Goal: Task Accomplishment & Management: Complete application form

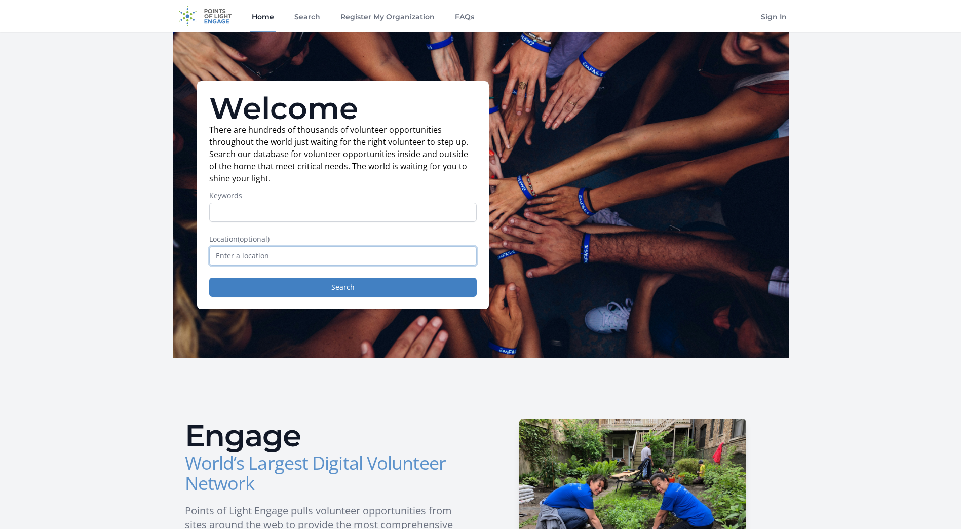
drag, startPoint x: 306, startPoint y: 253, endPoint x: 308, endPoint y: 240, distance: 13.3
click at [308, 240] on div "Location (optional)" at bounding box center [342, 249] width 267 height 31
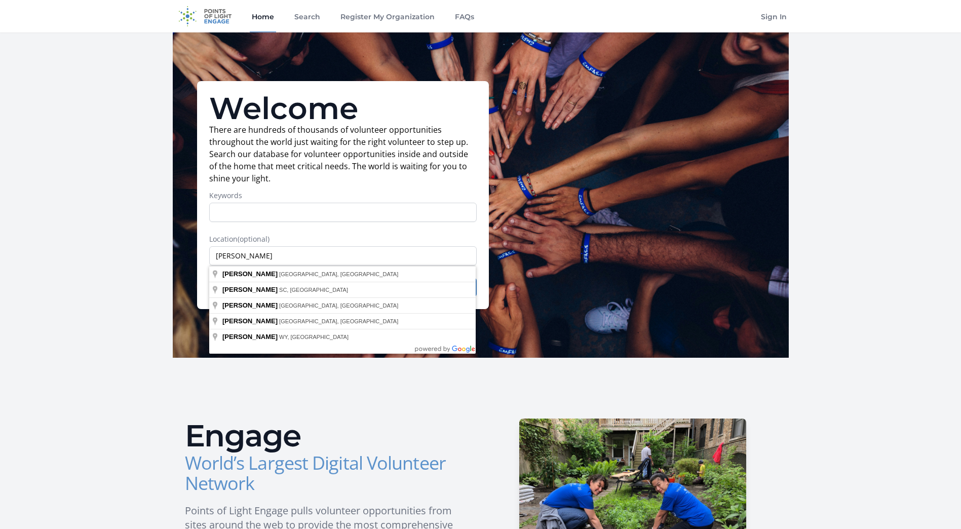
type input "Buford, GA, USA"
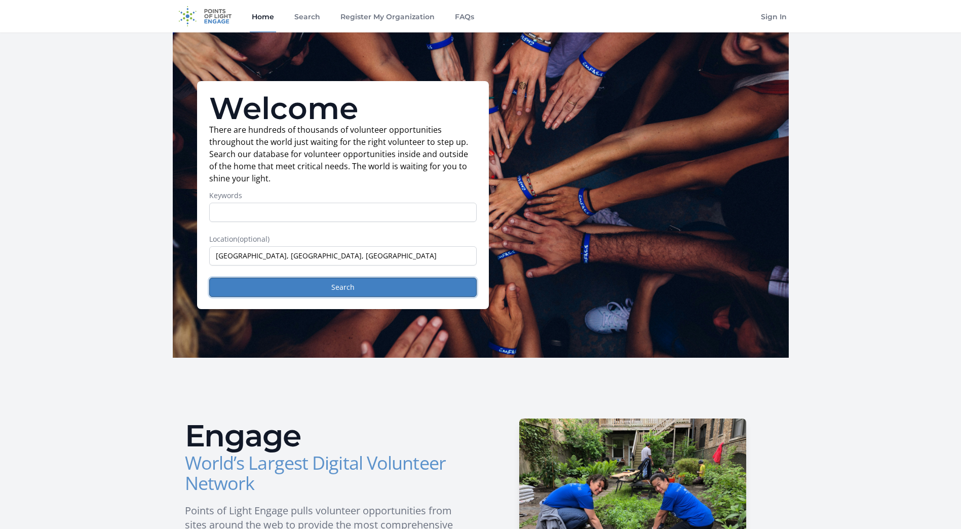
click at [333, 290] on button "Search" at bounding box center [342, 287] width 267 height 19
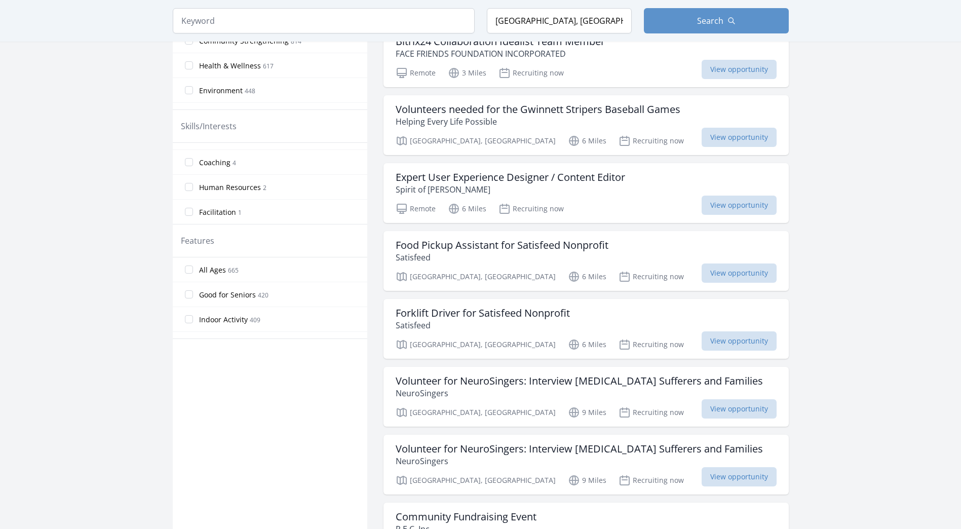
scroll to position [405, 0]
click at [526, 244] on h3 "Food Pickup Assistant for Satisfeed Nonprofit" at bounding box center [502, 245] width 213 height 12
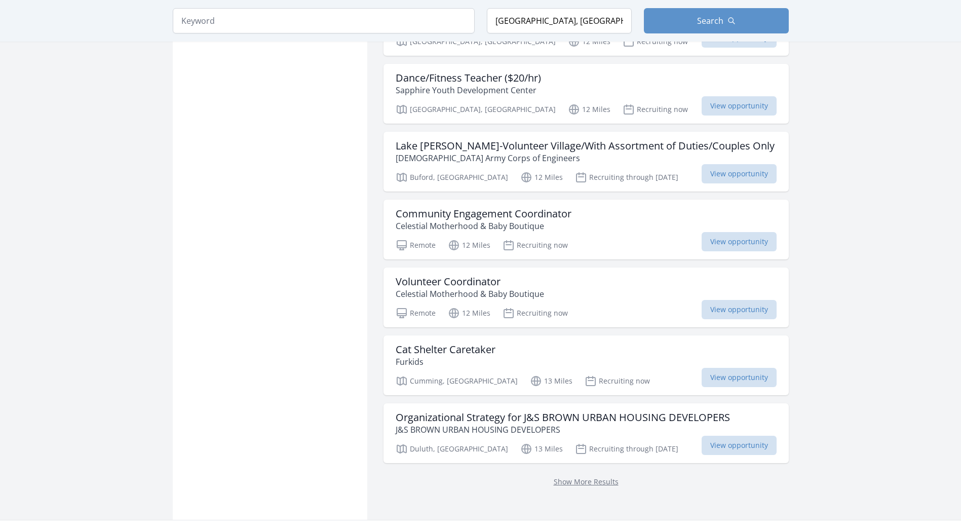
scroll to position [1064, 0]
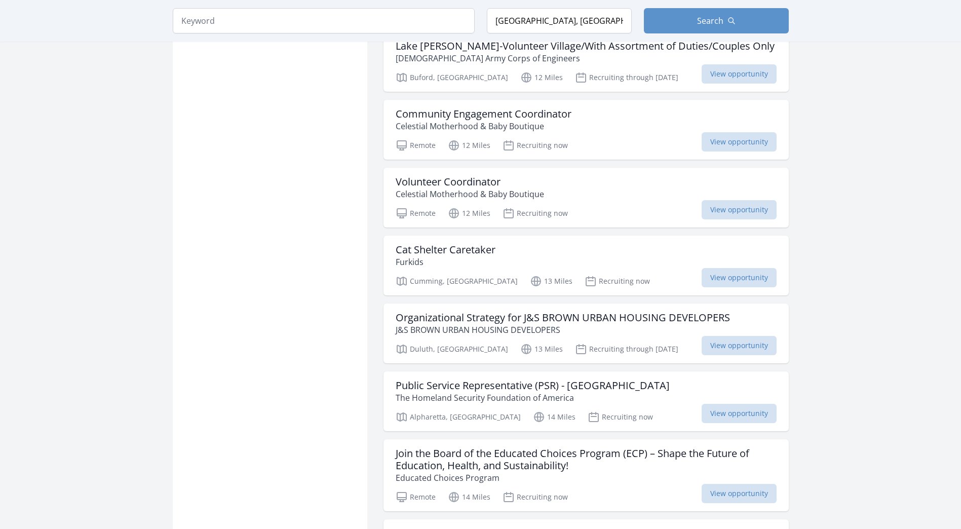
scroll to position [1165, 0]
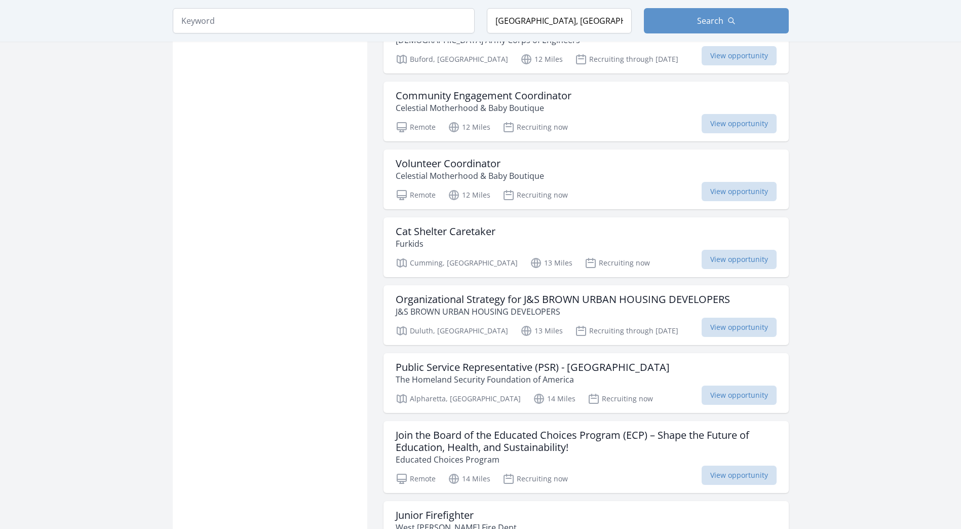
click at [448, 238] on h3 "Cat Shelter Caretaker" at bounding box center [446, 231] width 100 height 12
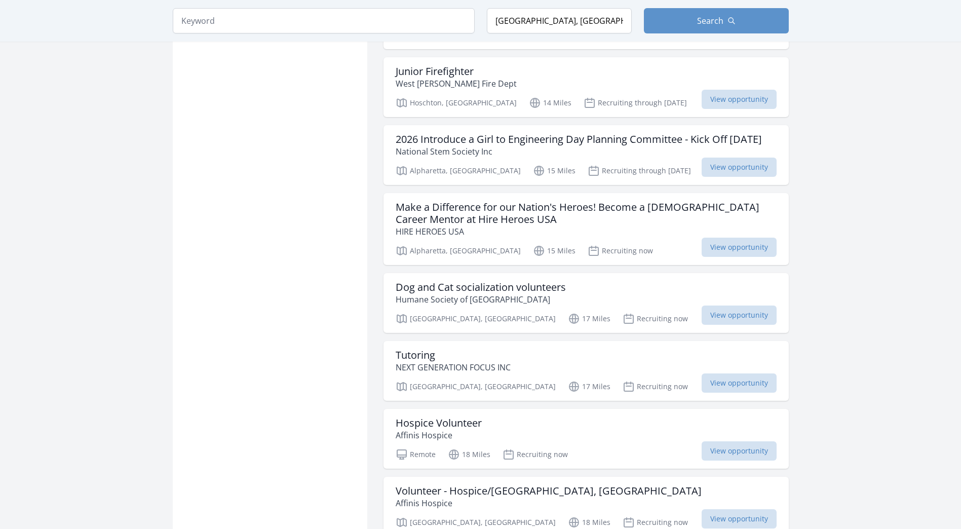
scroll to position [1621, 0]
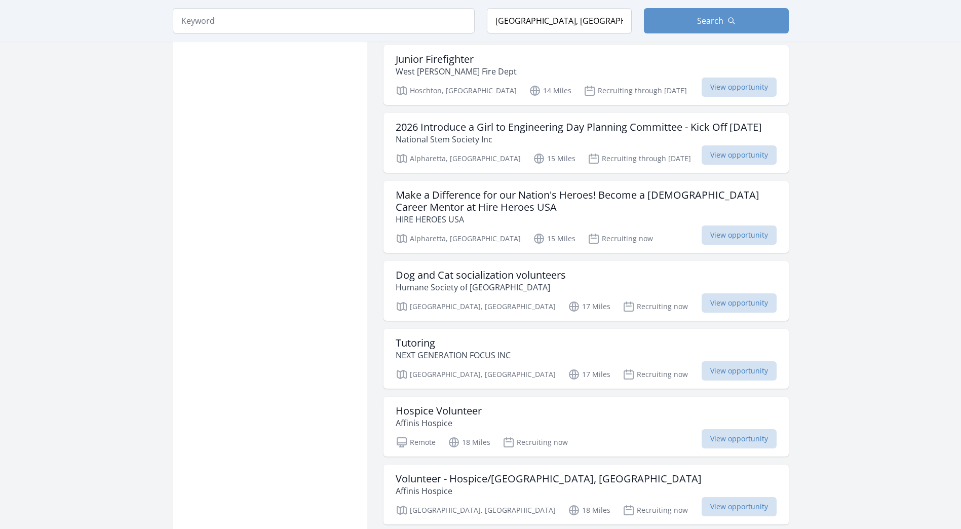
click at [436, 281] on h3 "Dog and Cat socialization volunteers" at bounding box center [481, 275] width 170 height 12
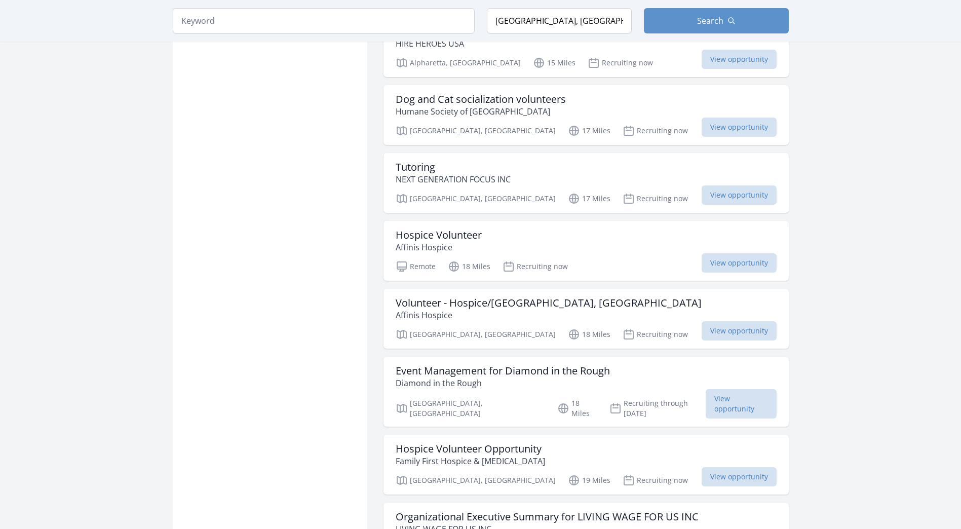
scroll to position [1824, 0]
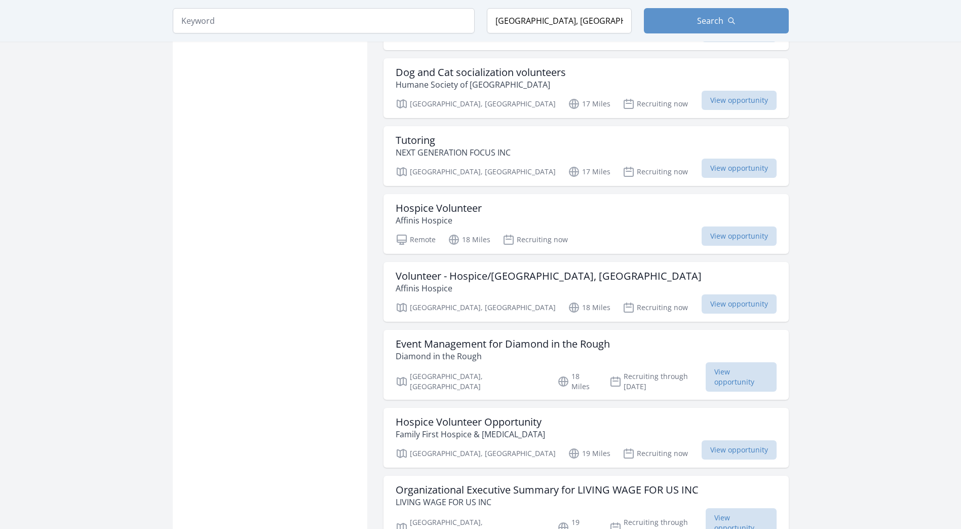
click at [456, 214] on h3 "Hospice Volunteer" at bounding box center [439, 208] width 86 height 12
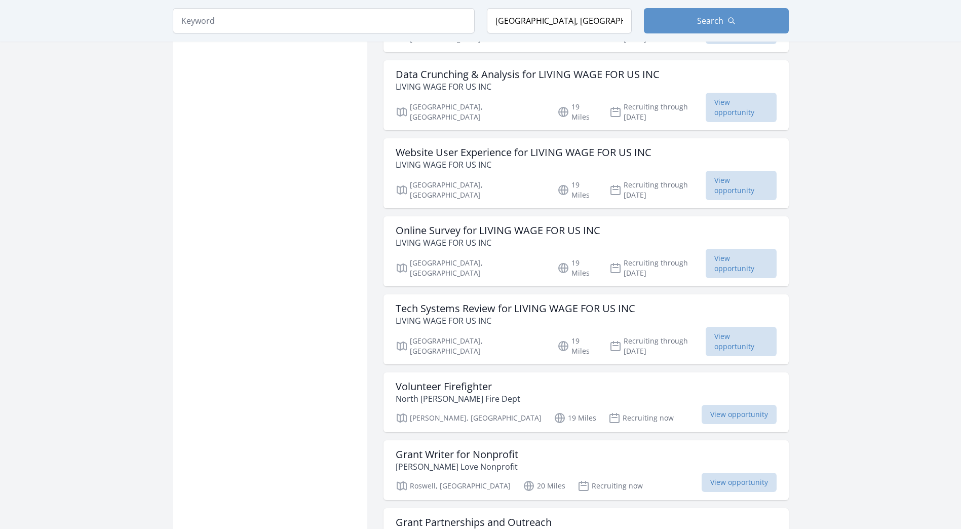
scroll to position [2482, 0]
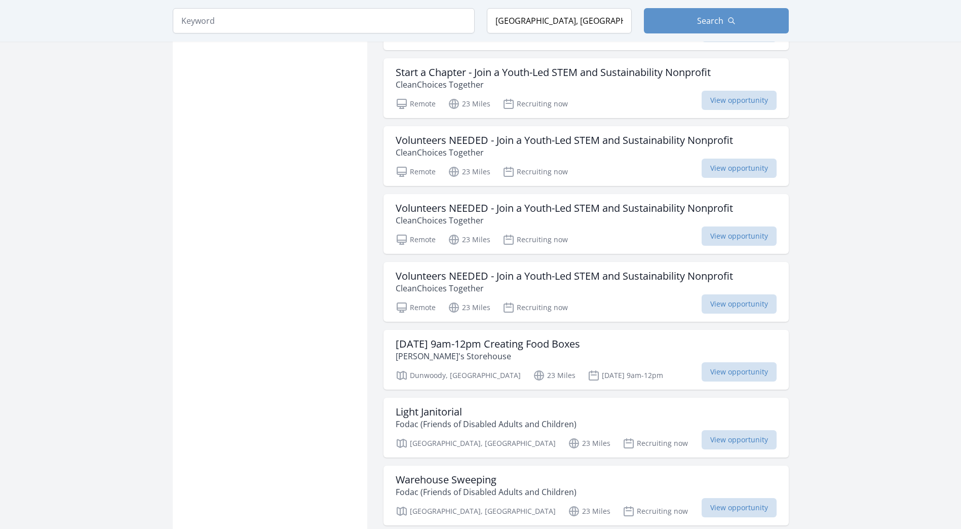
scroll to position [3546, 0]
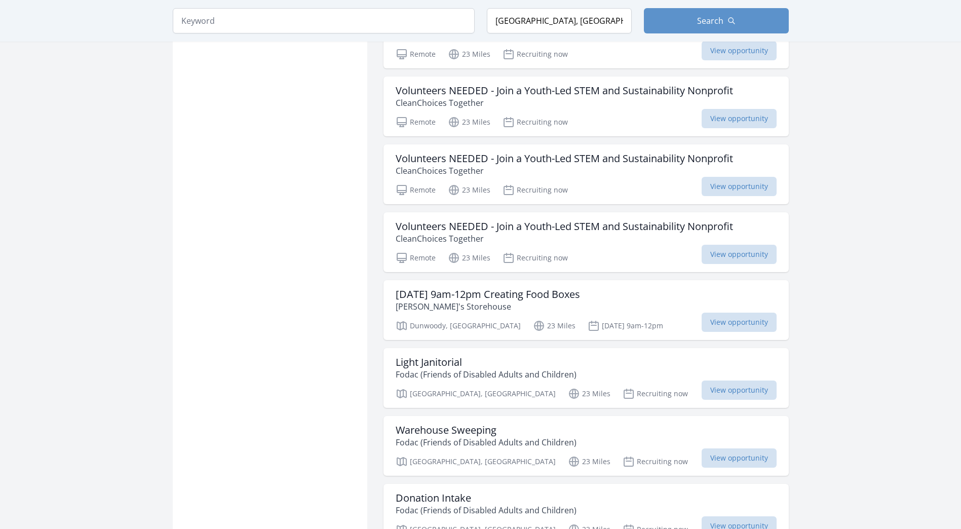
click at [430, 288] on h3 "Saturday 9am-12pm Creating Food Boxes" at bounding box center [488, 294] width 184 height 12
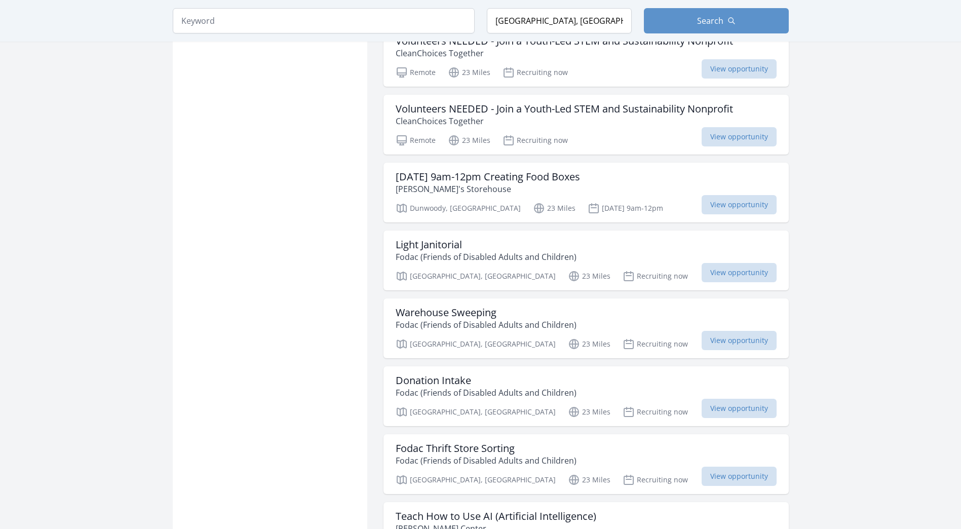
scroll to position [3698, 0]
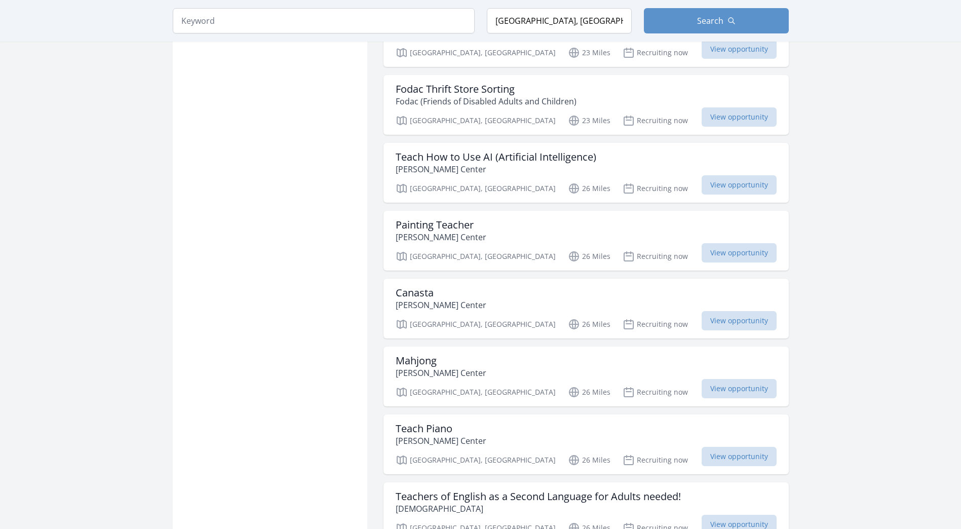
scroll to position [4053, 0]
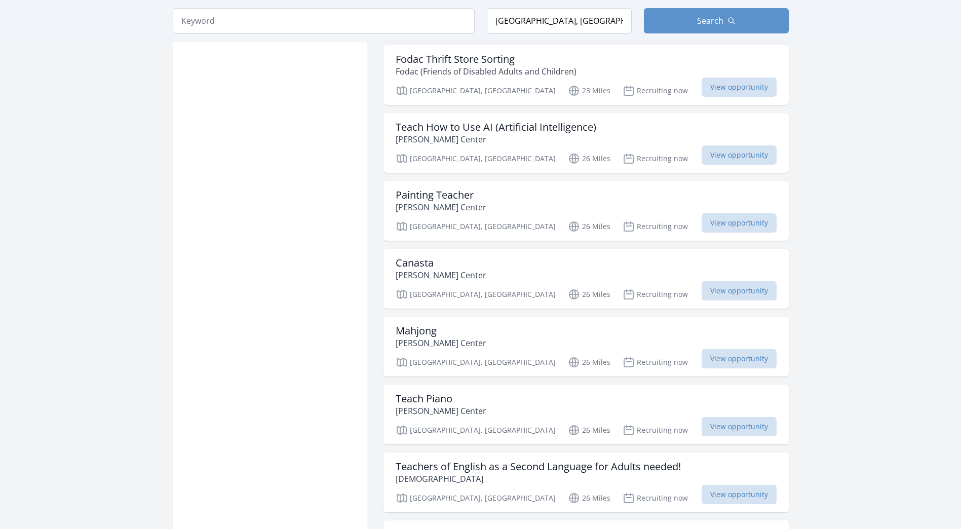
click at [404, 257] on h3 "Canasta" at bounding box center [441, 263] width 91 height 12
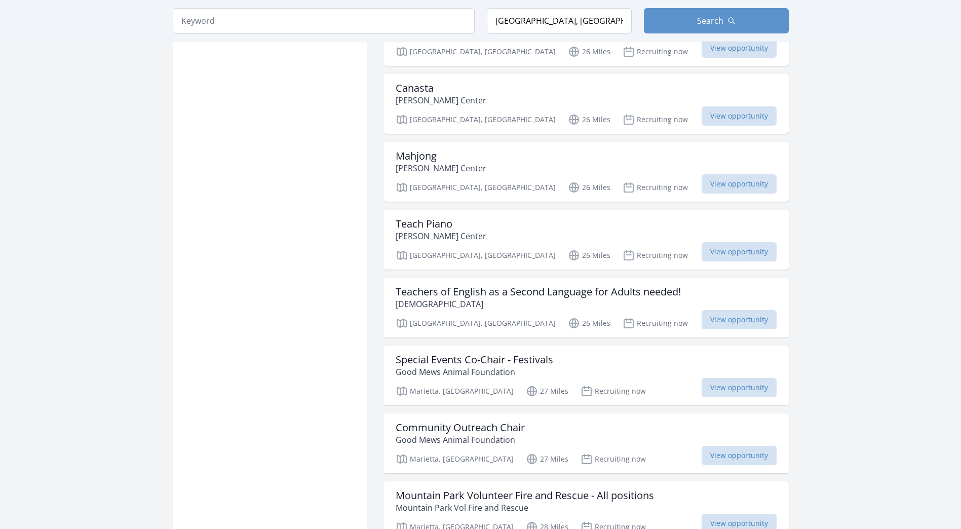
scroll to position [4255, 0]
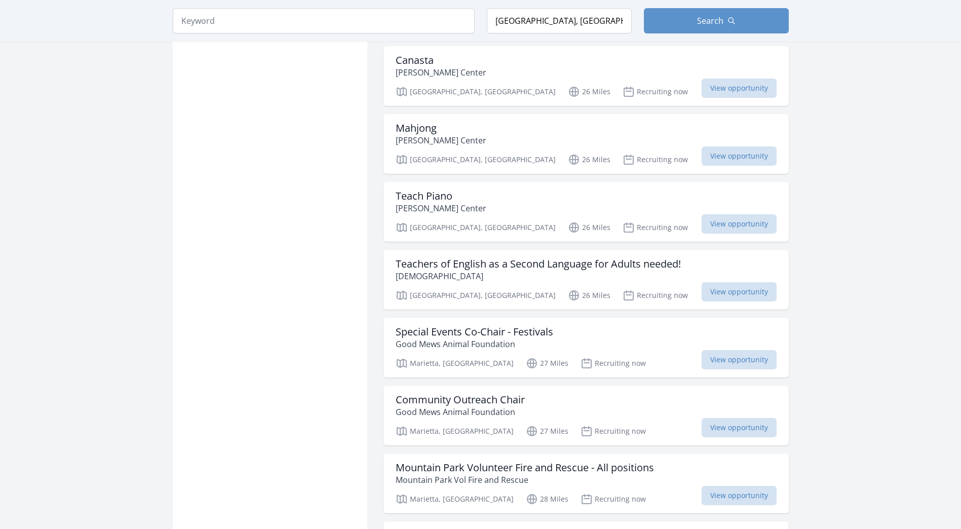
click at [473, 326] on h3 "Special Events Co-Chair - Festivals" at bounding box center [475, 332] width 158 height 12
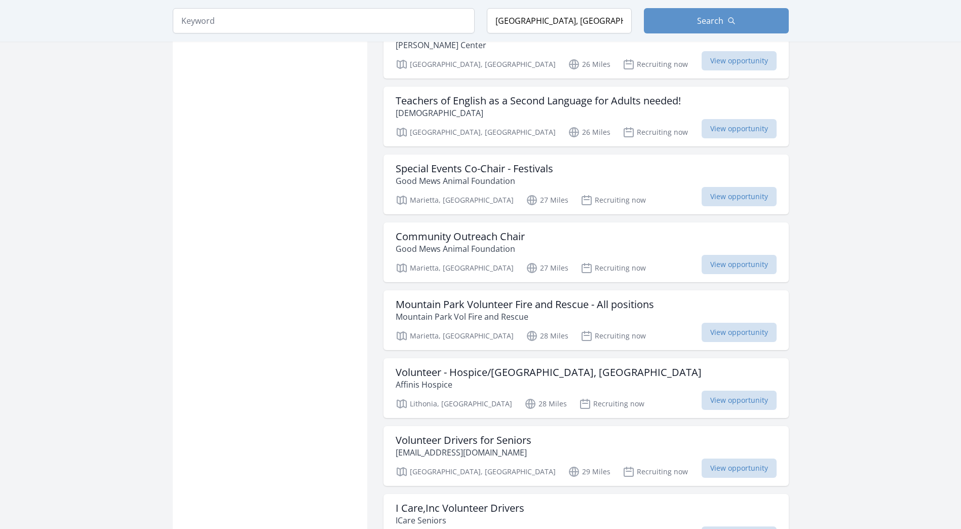
scroll to position [4458, 0]
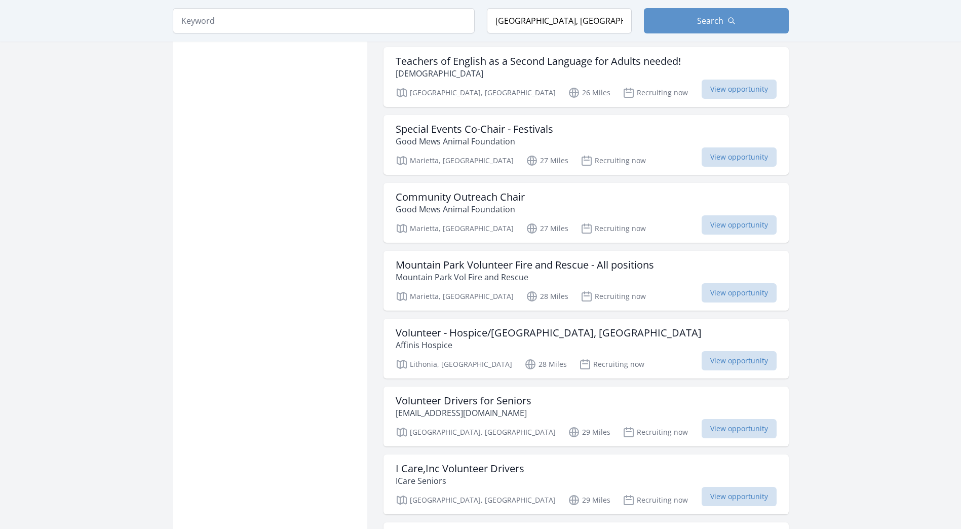
click at [468, 395] on h3 "Volunteer Drivers for Seniors" at bounding box center [464, 401] width 136 height 12
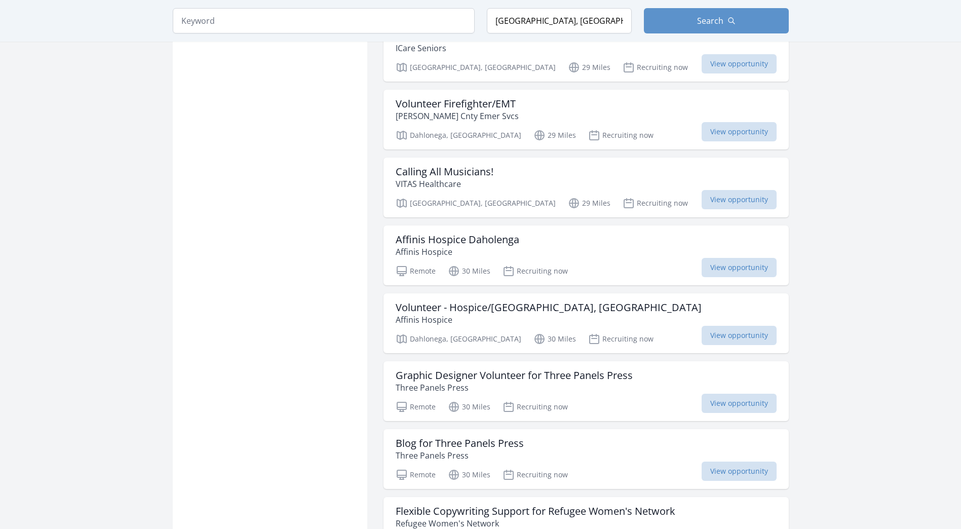
scroll to position [4965, 0]
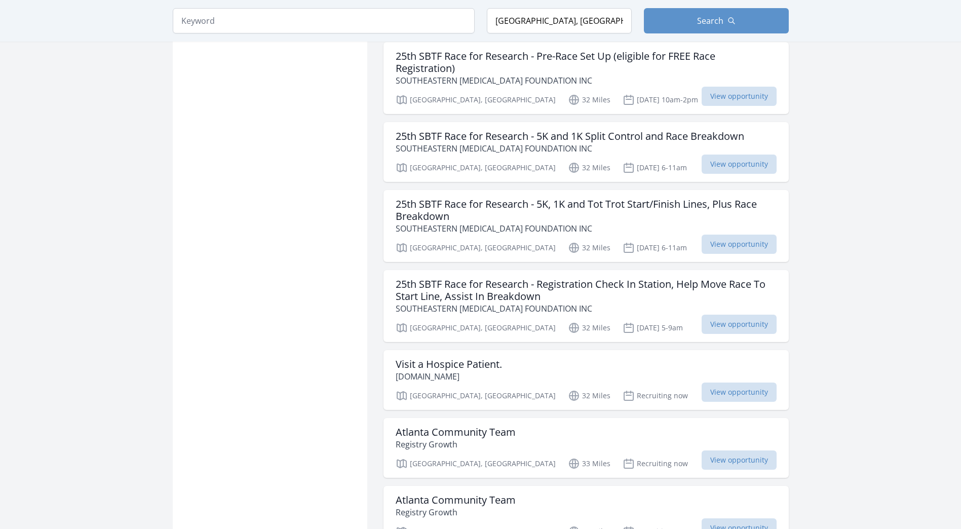
scroll to position [6787, 0]
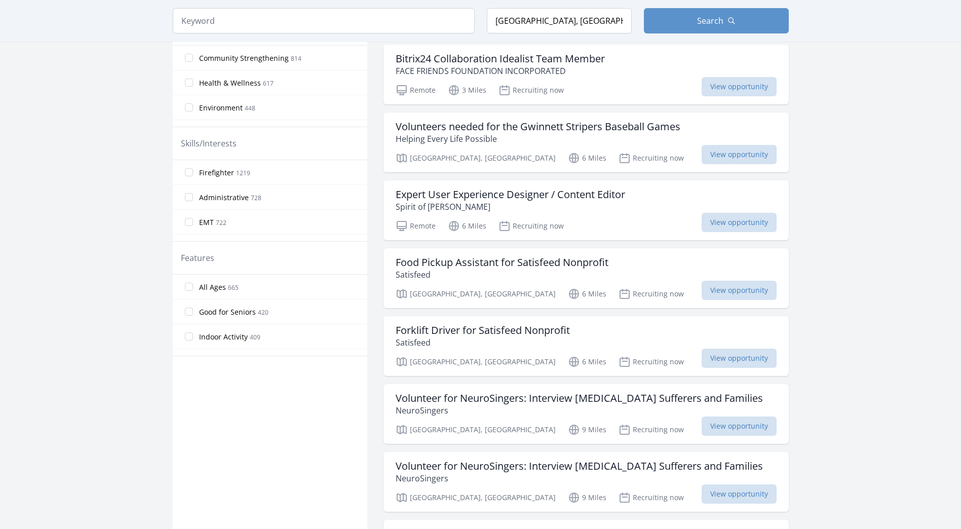
scroll to position [405, 0]
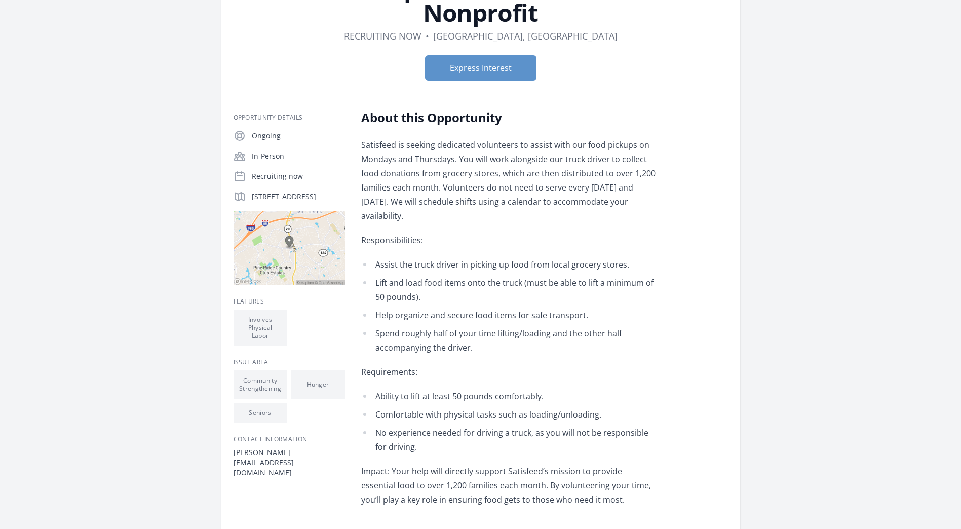
scroll to position [101, 0]
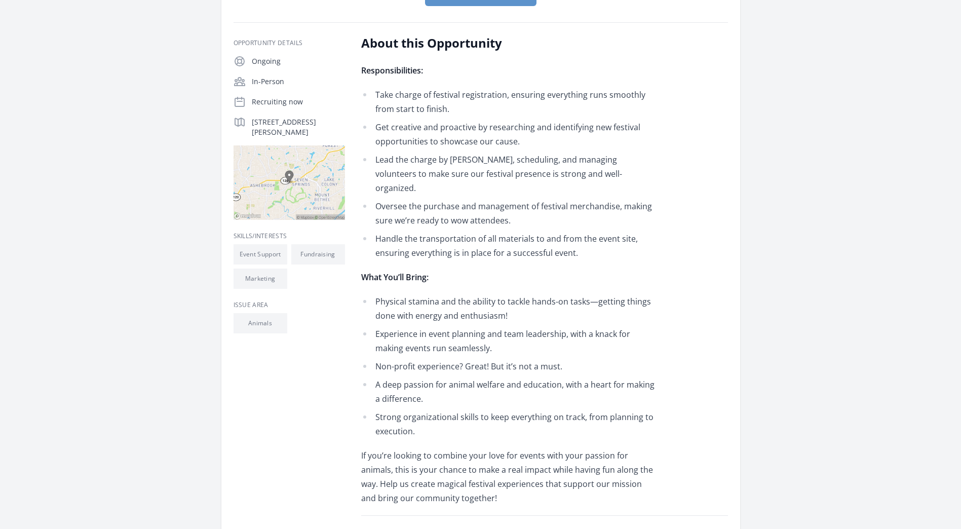
scroll to position [152, 0]
